Goal: Task Accomplishment & Management: Manage account settings

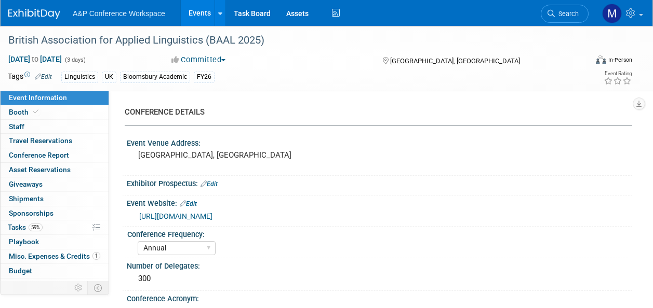
select select "Annual"
select select "Level 2"
select select "In-Person Booth"
select select "Linguistics"
select select "Bloomsbury Academic"
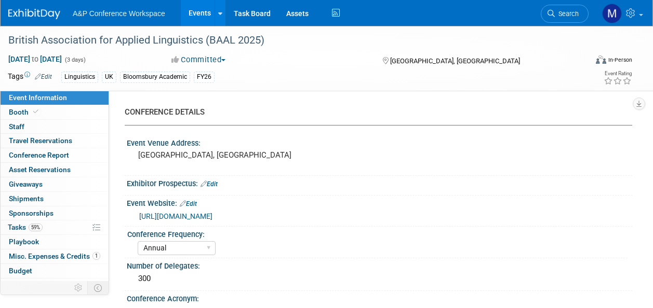
select select "[PERSON_NAME]"
select select "Networking/Commissioning"
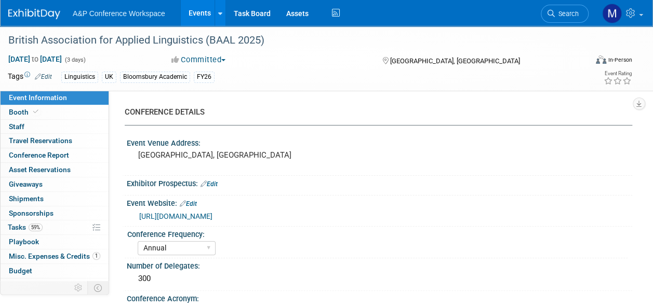
click at [560, 10] on span "Search" at bounding box center [566, 14] width 24 height 8
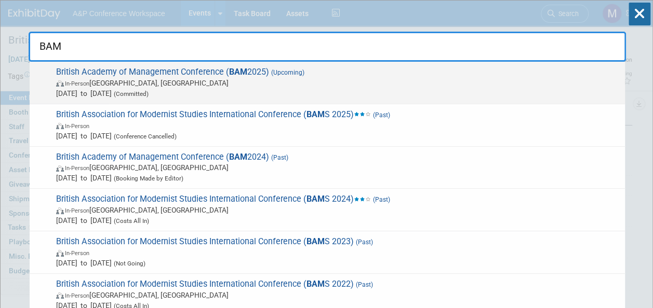
type input "BAM"
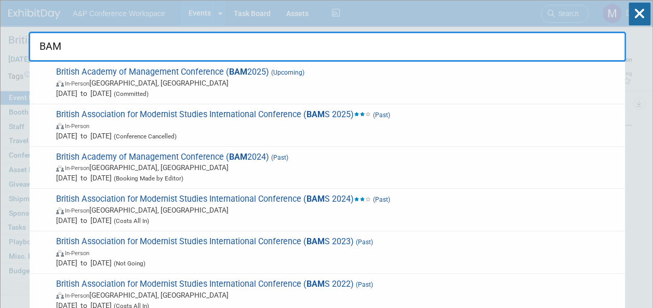
click at [185, 68] on span "British Academy of Management Conference ( BAM 2025) (Upcoming) In-Person Cante…" at bounding box center [336, 83] width 566 height 32
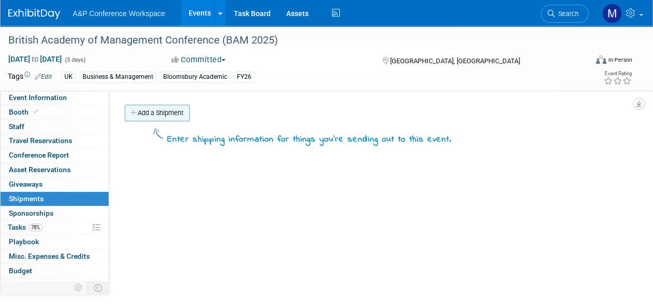
click at [157, 110] on link "Add a Shipment" at bounding box center [157, 113] width 65 height 17
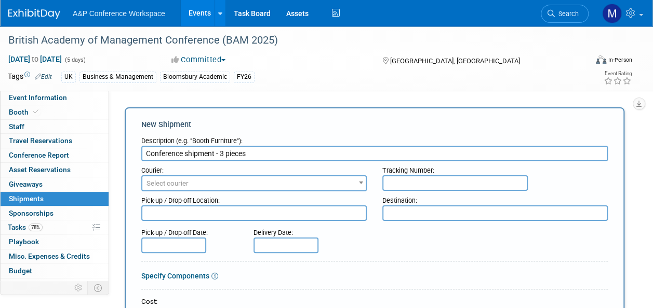
type input "Conference shipment - 3 pieces"
click at [193, 184] on span "Select courier" at bounding box center [253, 184] width 223 height 15
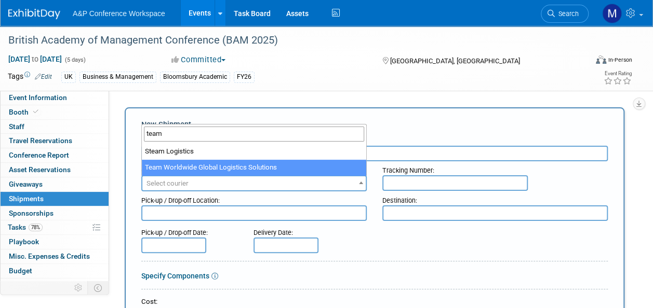
type input "team"
select select "569"
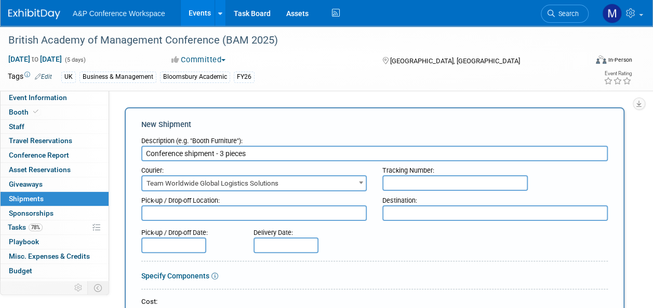
click at [401, 185] on input "text" at bounding box center [454, 183] width 145 height 16
paste input "5624472"
type input "5624472"
click at [235, 209] on textarea at bounding box center [253, 214] width 225 height 16
type textarea "Oxford office"
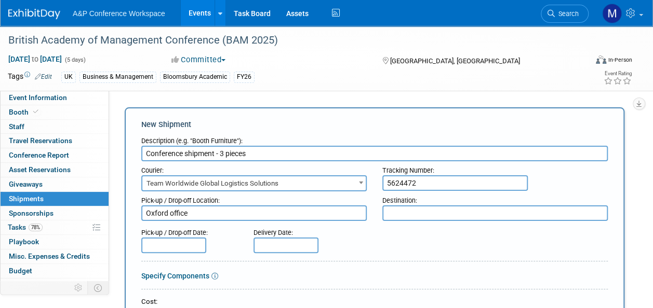
click at [437, 209] on textarea at bounding box center [494, 214] width 225 height 16
type textarea "Conference venue"
click at [182, 245] on input "text" at bounding box center [173, 246] width 65 height 16
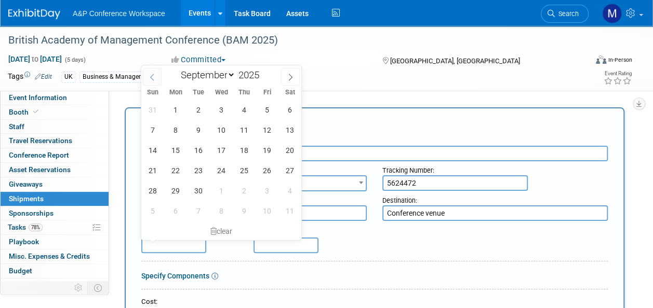
click at [147, 71] on span at bounding box center [152, 77] width 19 height 18
select select "7"
click at [183, 170] on span "18" at bounding box center [175, 170] width 20 height 20
type input "Aug 18, 2025"
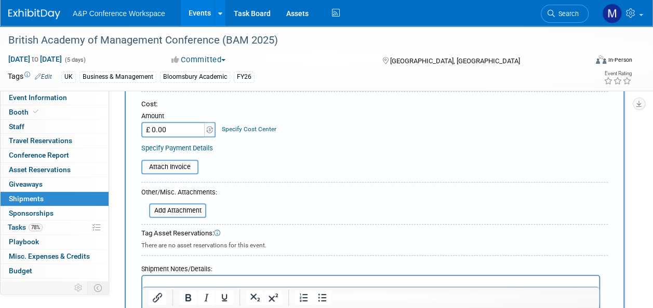
scroll to position [260, 0]
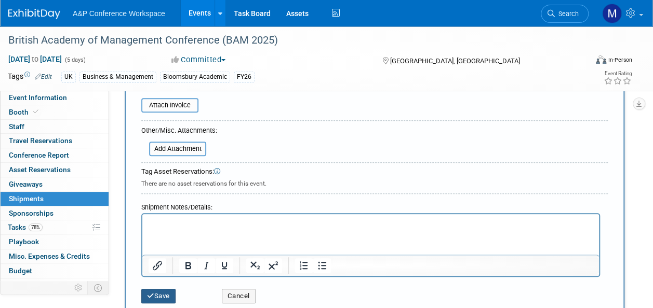
click at [167, 293] on button "Save" at bounding box center [158, 296] width 34 height 15
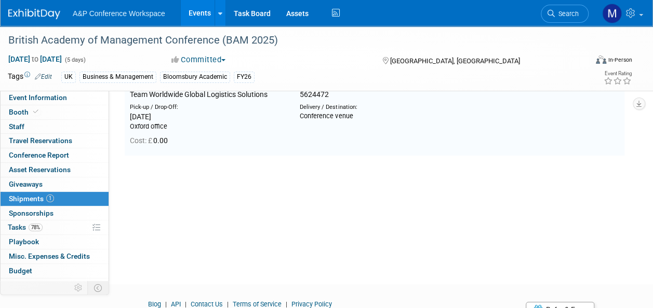
scroll to position [23, 0]
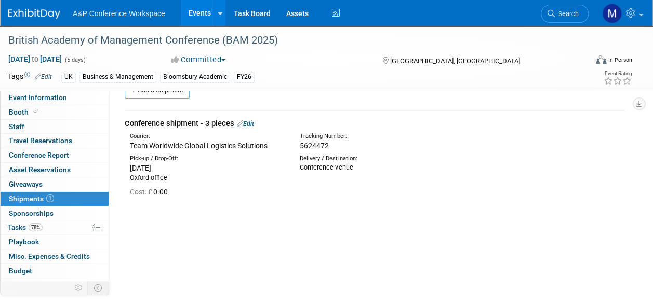
click at [561, 13] on span "Search" at bounding box center [566, 14] width 24 height 8
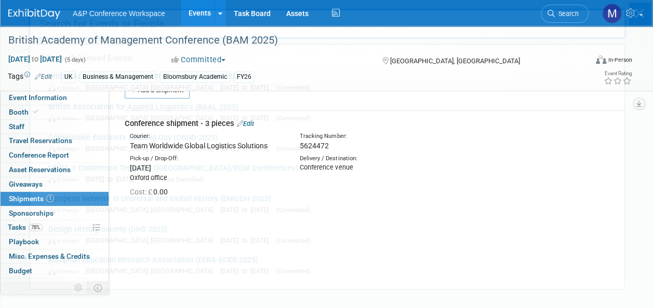
scroll to position [0, 0]
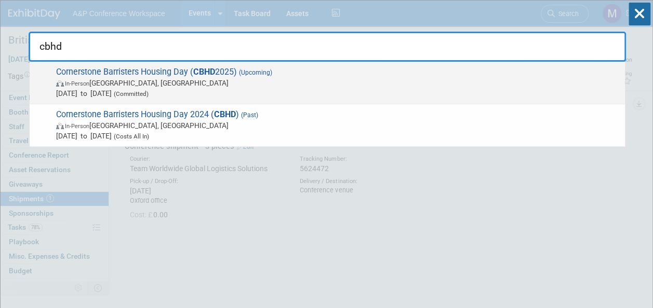
type input "cbhd"
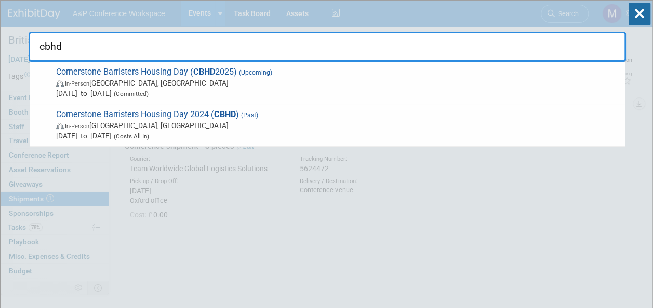
click at [231, 71] on span "Cornerstone Barristers Housing Day ( CBHD 2025) (Upcoming) In-Person London, Un…" at bounding box center [336, 83] width 566 height 32
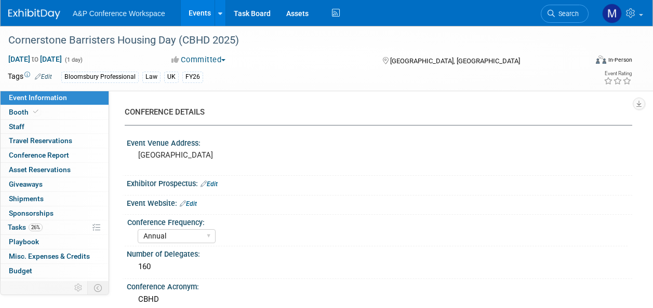
select select "Annual"
select select "Level 2"
select select "In-Person Booth"
select select "Law"
select select "Bloomsbury Professional"
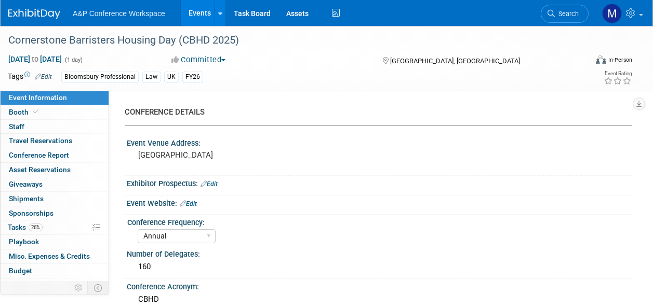
select select "[PERSON_NAME]"
select select "Brand/Subject Presence​"
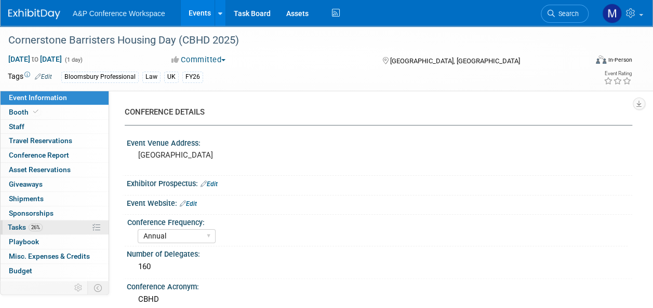
click at [59, 227] on link "26% Tasks 26%" at bounding box center [55, 228] width 108 height 14
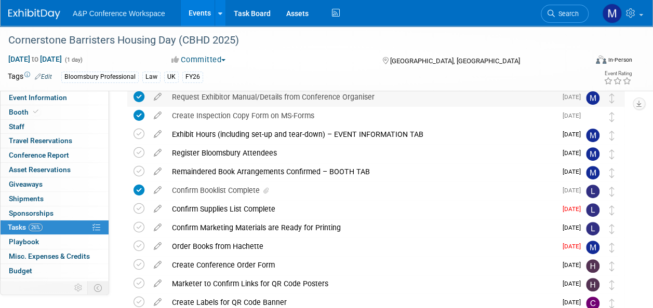
scroll to position [104, 0]
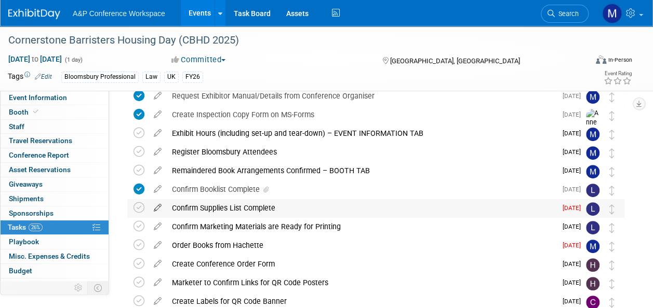
click at [156, 208] on icon at bounding box center [157, 205] width 18 height 13
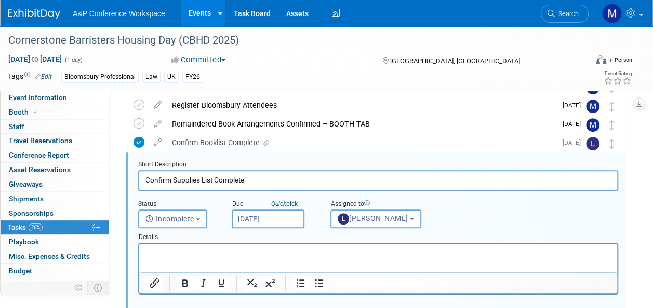
scroll to position [0, 0]
click at [272, 219] on input "[DATE]" at bounding box center [268, 219] width 73 height 19
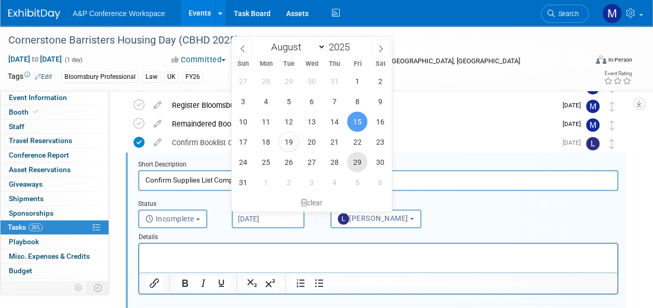
click at [353, 159] on span "29" at bounding box center [357, 162] width 20 height 20
type input "[DATE]"
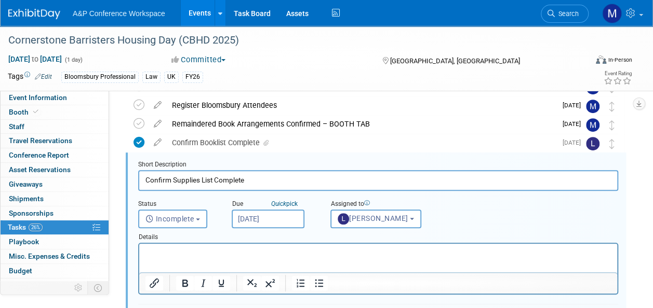
click at [258, 258] on html at bounding box center [378, 251] width 478 height 14
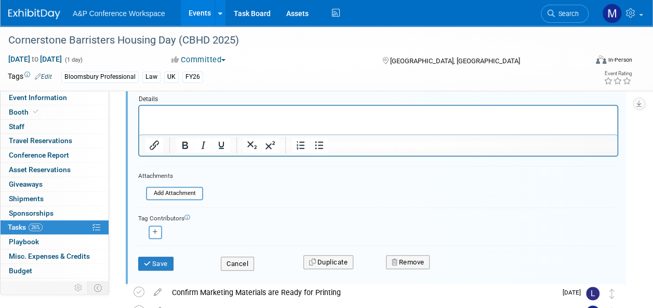
scroll to position [306, 0]
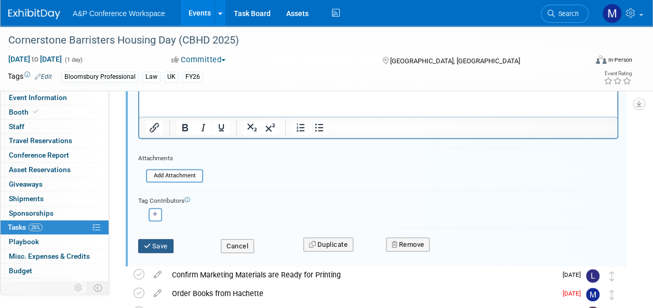
click at [164, 248] on button "Save" at bounding box center [155, 246] width 35 height 15
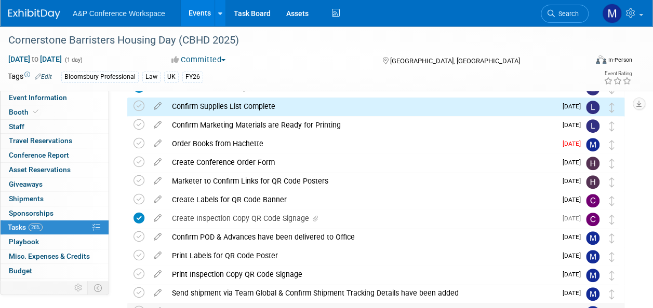
scroll to position [202, 0]
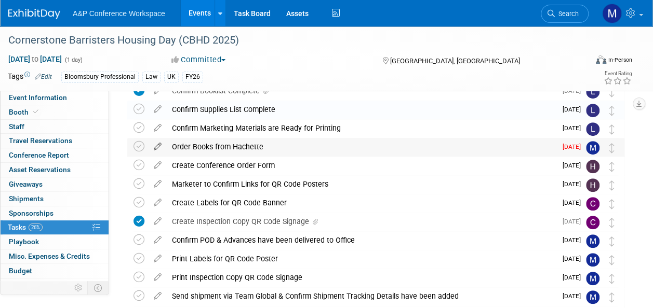
click at [160, 144] on icon at bounding box center [157, 144] width 18 height 13
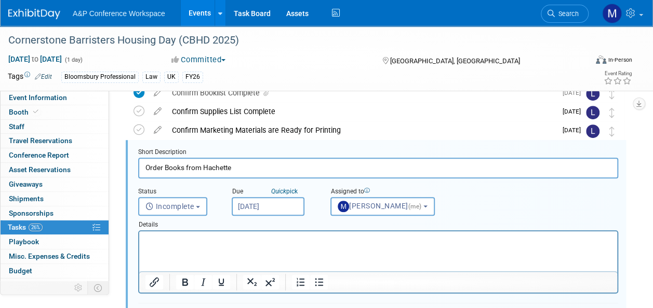
scroll to position [188, 0]
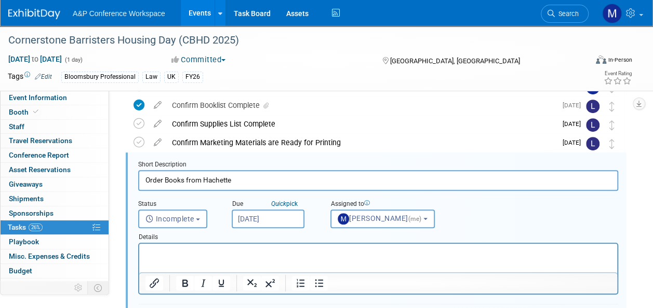
click at [291, 221] on input "[DATE]" at bounding box center [268, 219] width 73 height 19
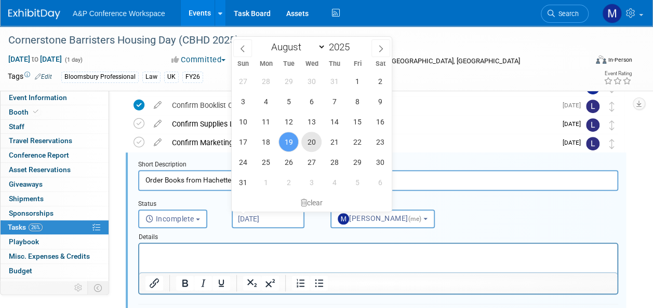
click at [317, 141] on span "20" at bounding box center [311, 142] width 20 height 20
type input "[DATE]"
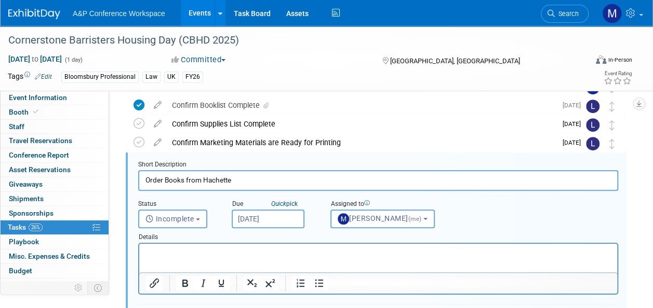
click at [282, 247] on html at bounding box center [378, 251] width 478 height 14
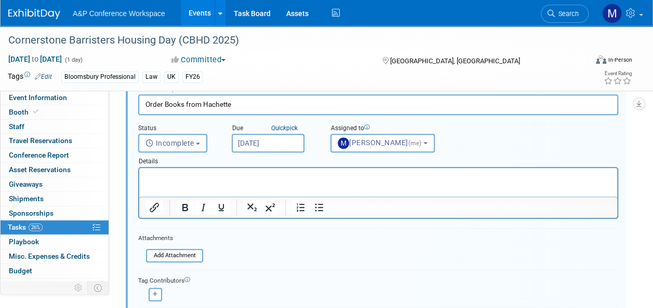
scroll to position [292, 0]
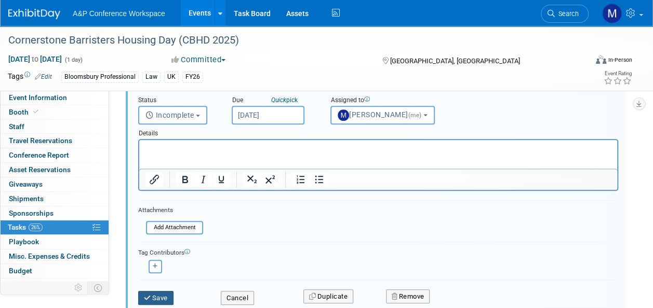
click at [146, 300] on icon "submit" at bounding box center [148, 298] width 8 height 7
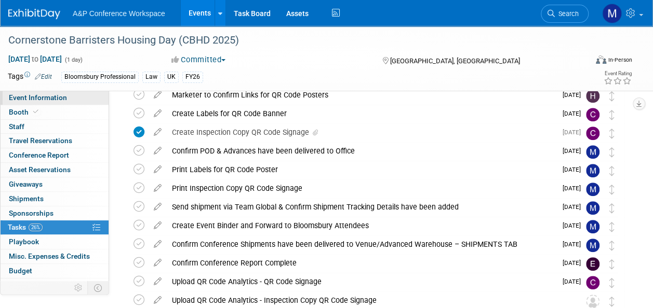
click at [72, 97] on link "Event Information" at bounding box center [55, 98] width 108 height 14
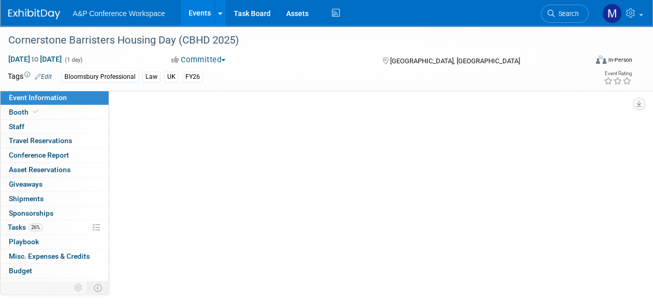
scroll to position [0, 0]
select select "Annual"
select select "Level 2"
select select "In-Person Booth"
select select "Law"
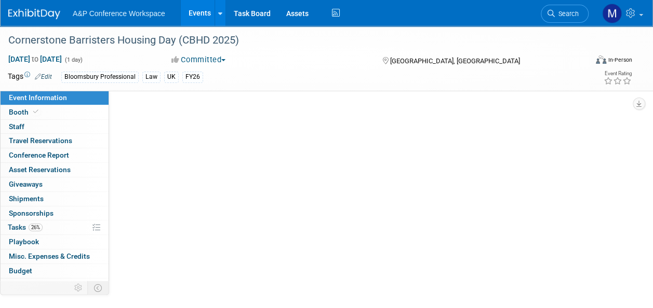
select select "Bloomsbury Professional"
select select "[PERSON_NAME]"
select select "Brand/Subject Presence​"
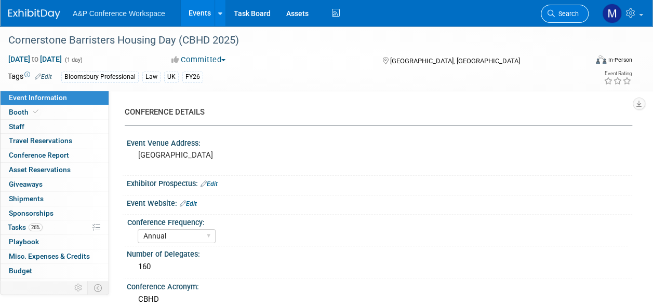
click at [571, 10] on span "Search" at bounding box center [566, 14] width 24 height 8
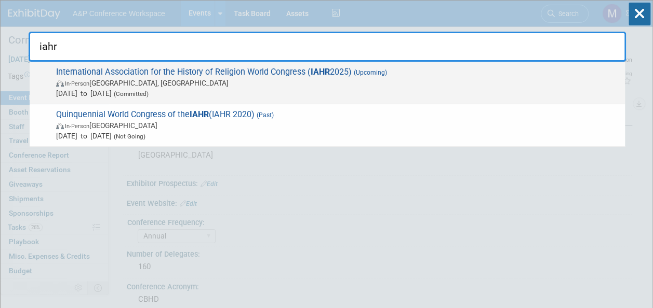
type input "iahr"
click at [319, 75] on strong "IAHR" at bounding box center [319, 72] width 19 height 10
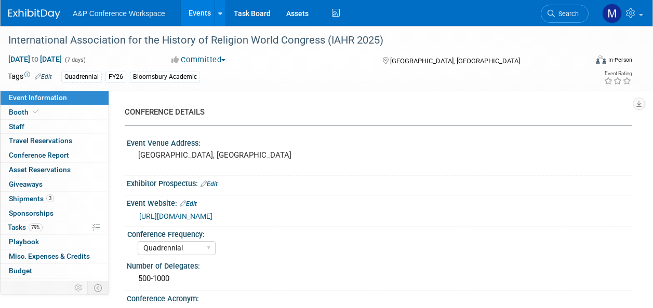
select select "Quadrennial"
select select "Level 2"
select select "In-Person Booth"
select select "Religious Studies"
select select "Bloomsbury Academic"
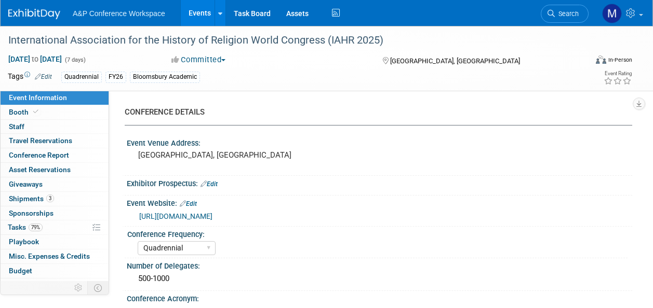
select select "[PERSON_NAME]"
select select "Networking/Commissioning"
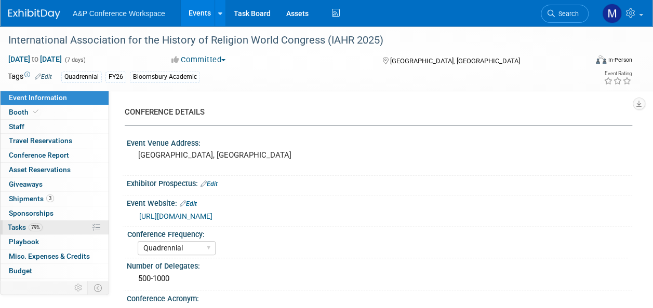
click at [57, 221] on link "79% Tasks 79%" at bounding box center [55, 228] width 108 height 14
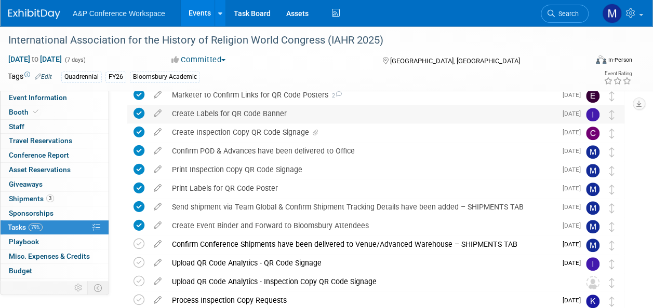
scroll to position [312, 0]
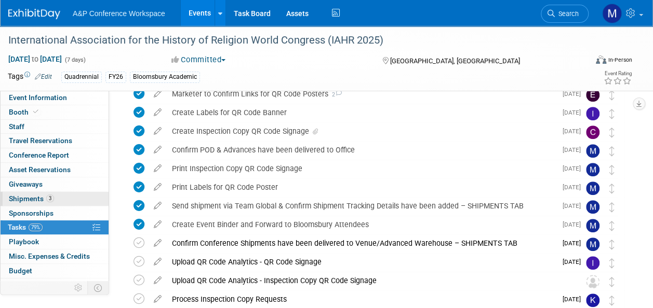
click at [84, 198] on link "3 Shipments 3" at bounding box center [55, 199] width 108 height 14
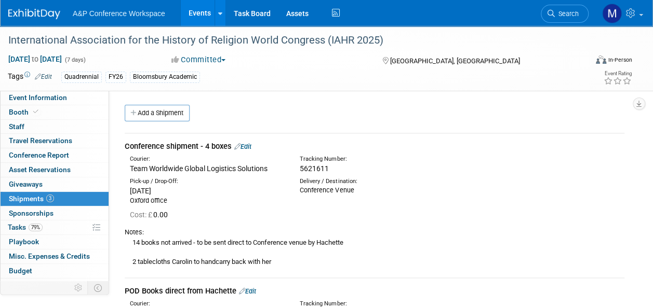
scroll to position [156, 0]
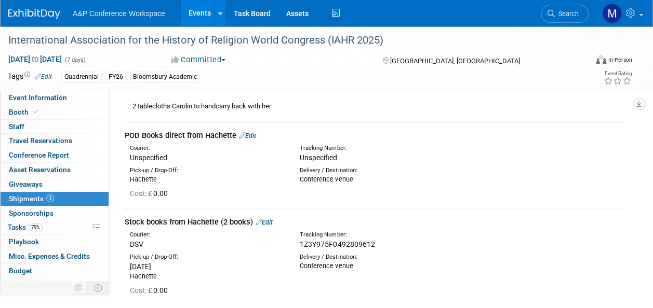
click at [256, 137] on link "Edit" at bounding box center [247, 136] width 17 height 8
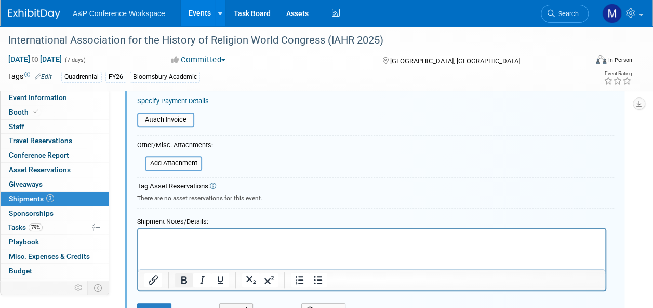
scroll to position [420, 0]
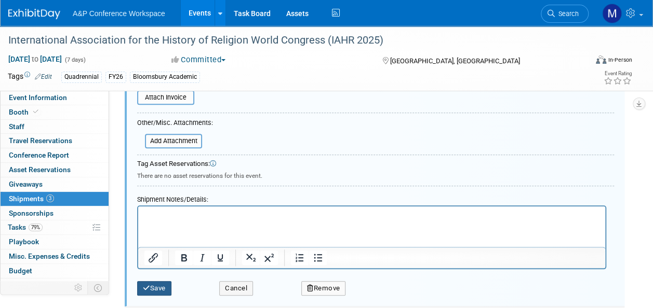
type input "POD Books direct from Hachette x9"
click at [158, 288] on button "Save" at bounding box center [154, 288] width 34 height 15
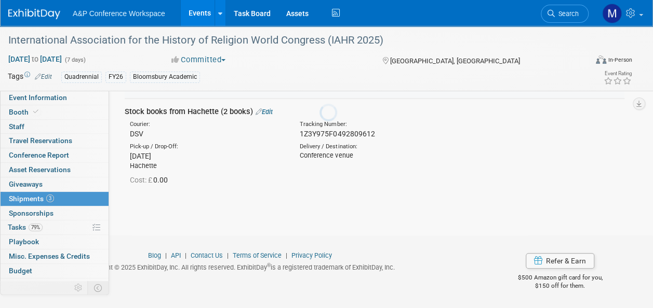
scroll to position [160, 0]
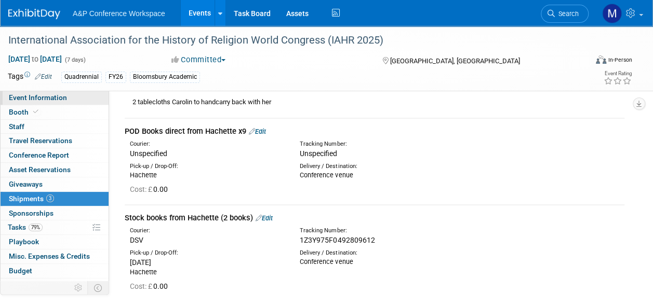
click at [66, 101] on link "Event Information" at bounding box center [55, 98] width 108 height 14
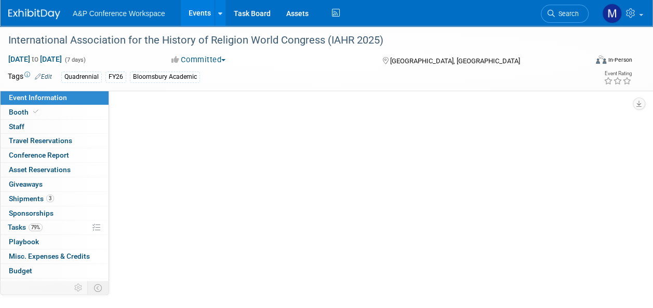
scroll to position [0, 0]
select select "Quadrennial"
select select "Level 2"
select select "In-Person Booth"
select select "Religious Studies"
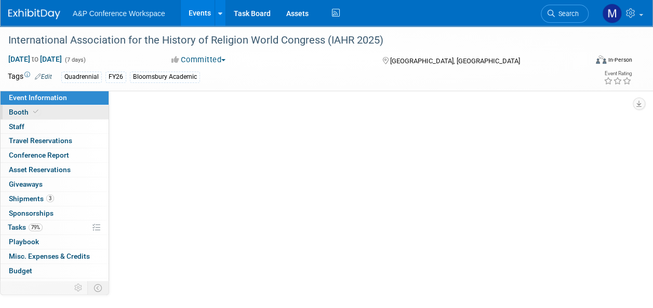
select select "Bloomsbury Academic"
select select "[PERSON_NAME]"
select select "Networking/Commissioning"
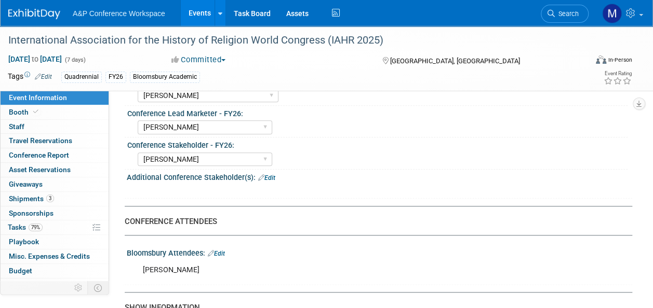
scroll to position [519, 0]
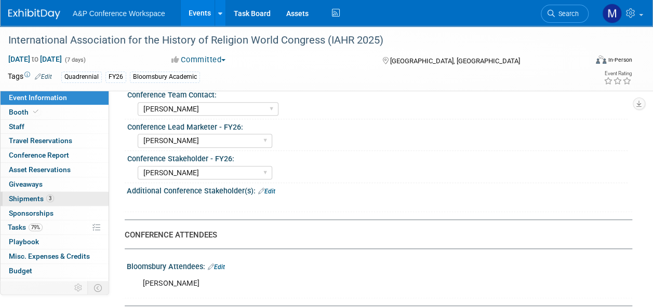
click at [56, 199] on link "3 Shipments 3" at bounding box center [55, 199] width 108 height 14
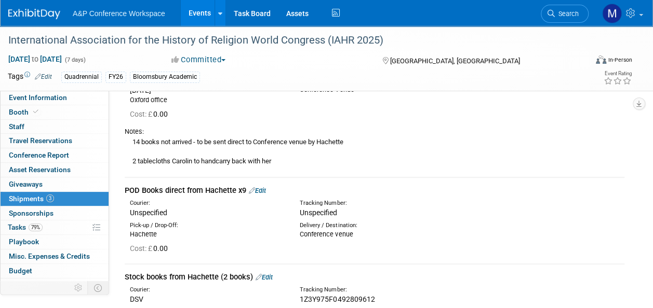
scroll to position [104, 0]
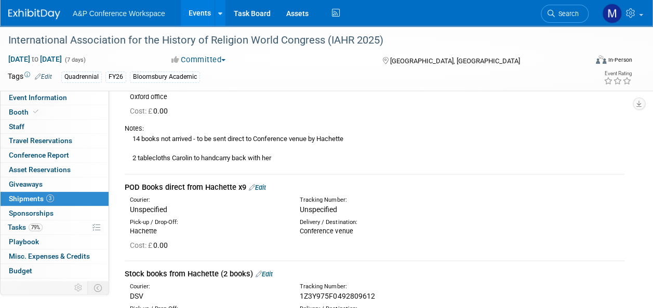
click at [261, 183] on div "POD Books direct from Hachette x9 Edit" at bounding box center [374, 187] width 499 height 11
click at [262, 186] on link "Edit" at bounding box center [257, 188] width 17 height 8
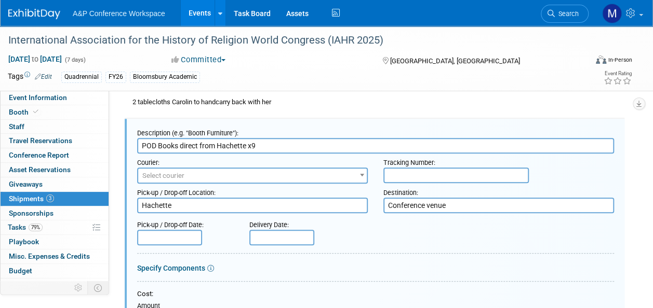
scroll to position [0, 0]
click at [409, 173] on input "text" at bounding box center [455, 176] width 145 height 16
paste input "50132314"
type input "50132314"
click at [185, 236] on input "text" at bounding box center [169, 238] width 65 height 16
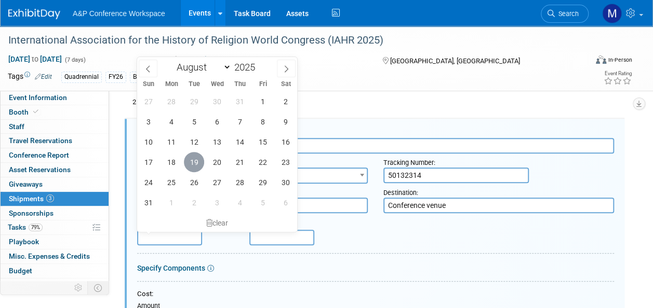
click at [191, 170] on span "19" at bounding box center [194, 162] width 20 height 20
type input "[DATE]"
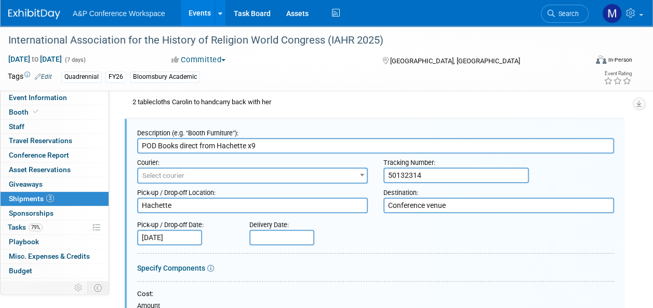
click at [171, 172] on span "Select courier" at bounding box center [163, 176] width 42 height 8
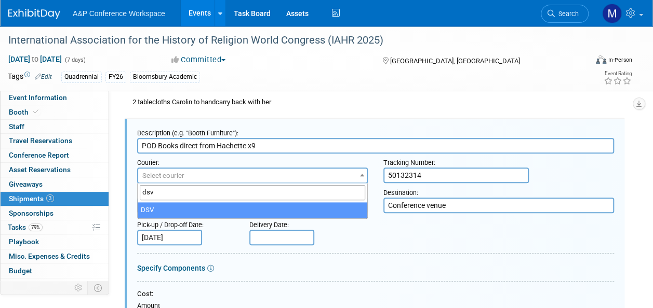
type input "dsv"
select select "168"
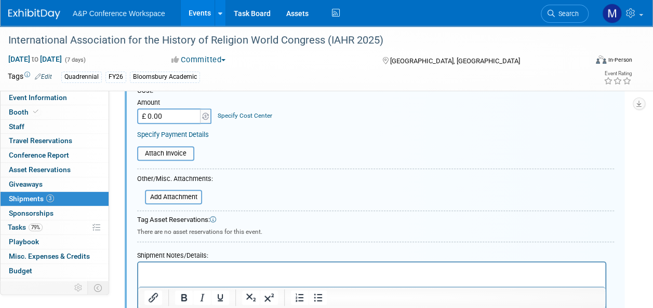
scroll to position [368, 0]
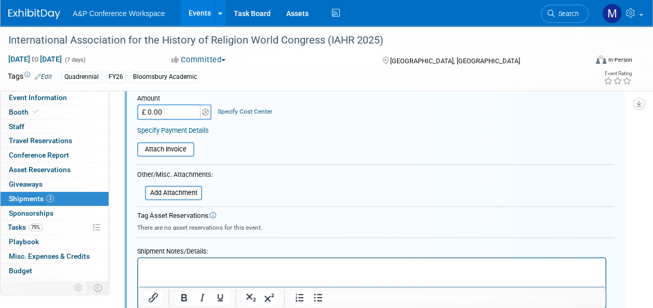
click at [206, 270] on p "Rich Text Area. Press ALT-0 for help." at bounding box center [371, 268] width 455 height 10
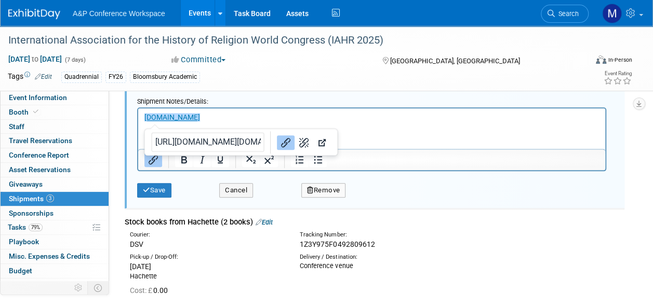
scroll to position [523, 0]
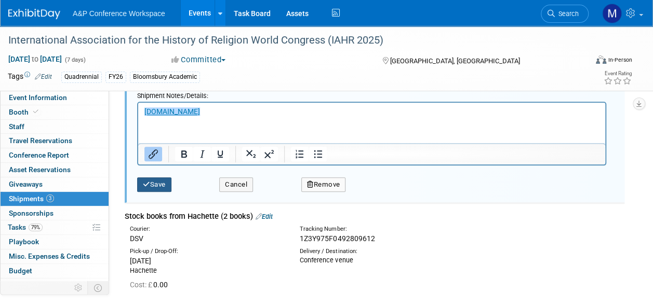
click at [160, 185] on button "Save" at bounding box center [154, 185] width 34 height 15
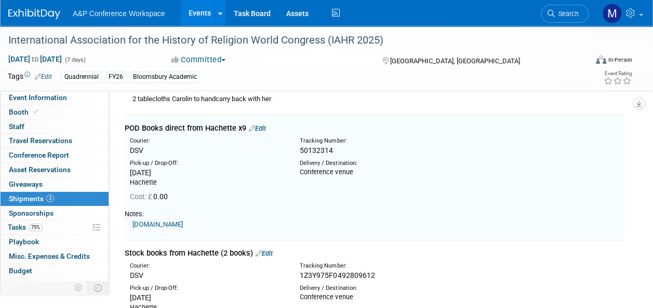
scroll to position [160, 0]
